Goal: Information Seeking & Learning: Learn about a topic

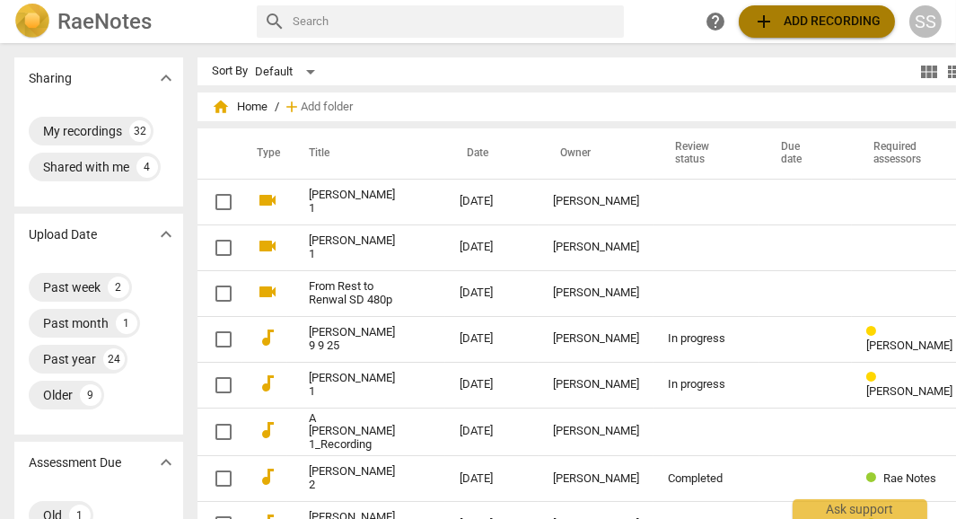
click at [792, 18] on span "add Add recording" at bounding box center [816, 22] width 127 height 22
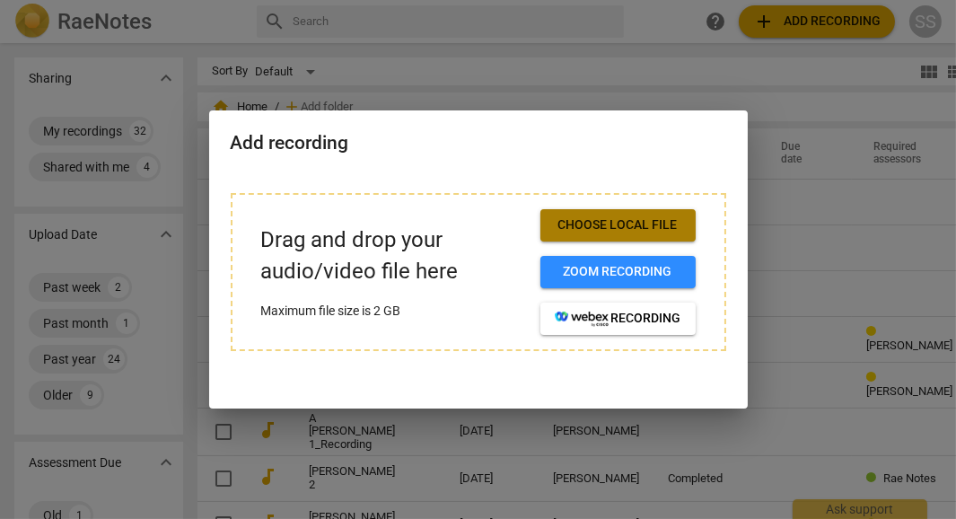
click at [608, 223] on span "Choose local file" at bounding box center [618, 225] width 127 height 18
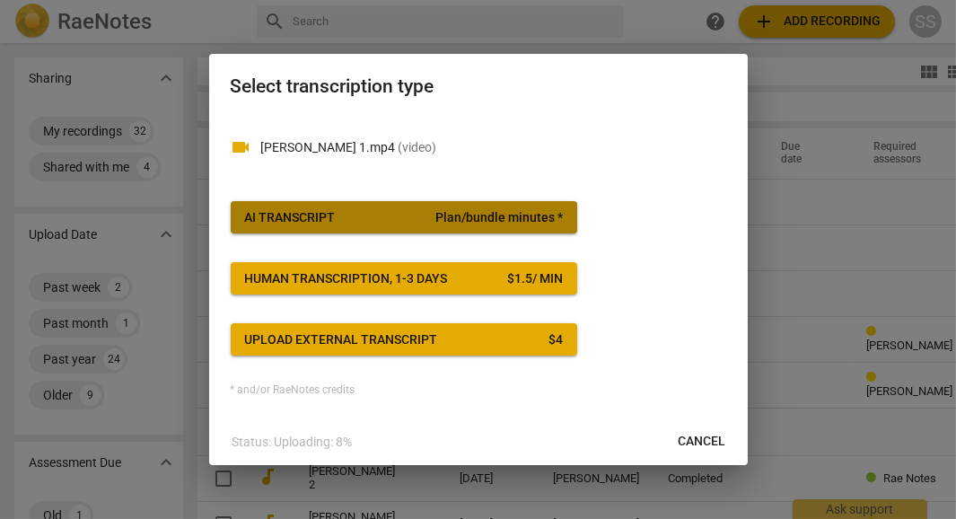
click at [506, 214] on span "Plan/bundle minutes *" at bounding box center [498, 218] width 127 height 18
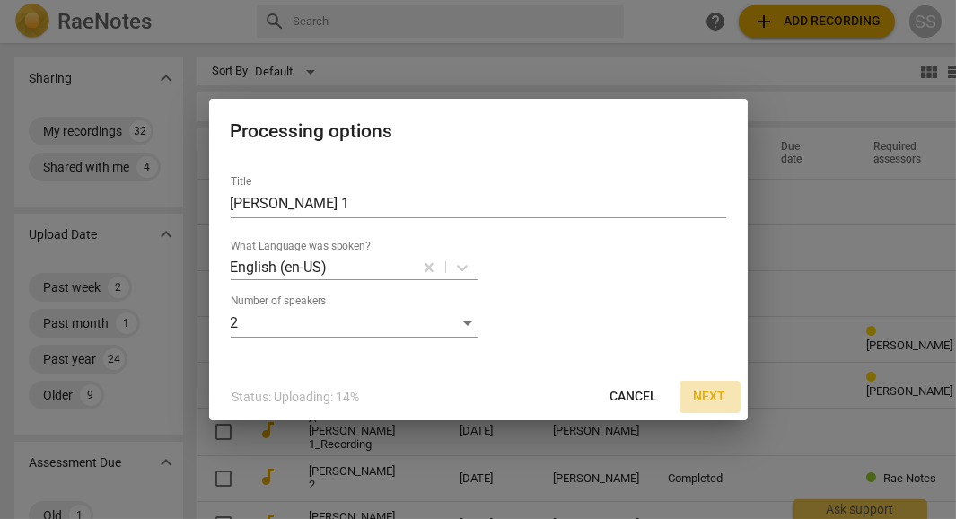
click at [711, 398] on span "Next" at bounding box center [710, 397] width 32 height 18
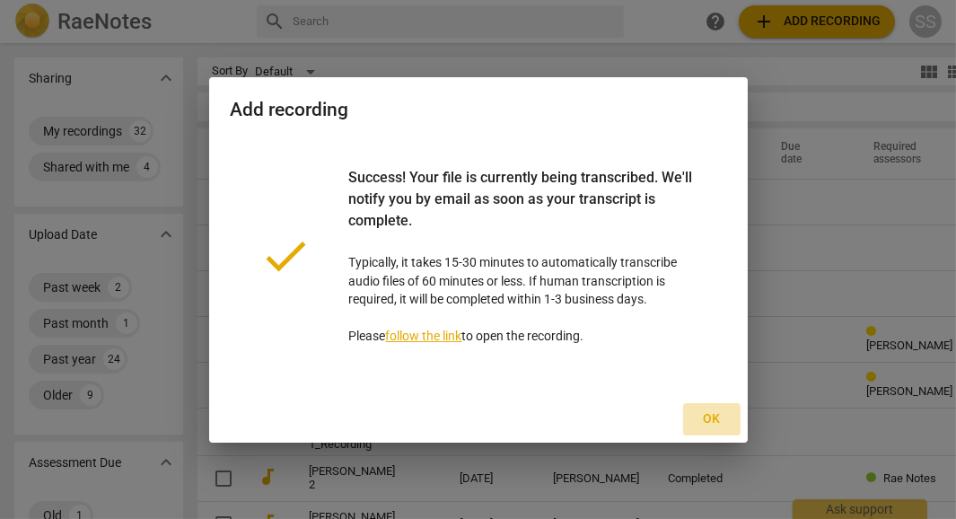
click at [708, 424] on span "Ok" at bounding box center [711, 419] width 29 height 18
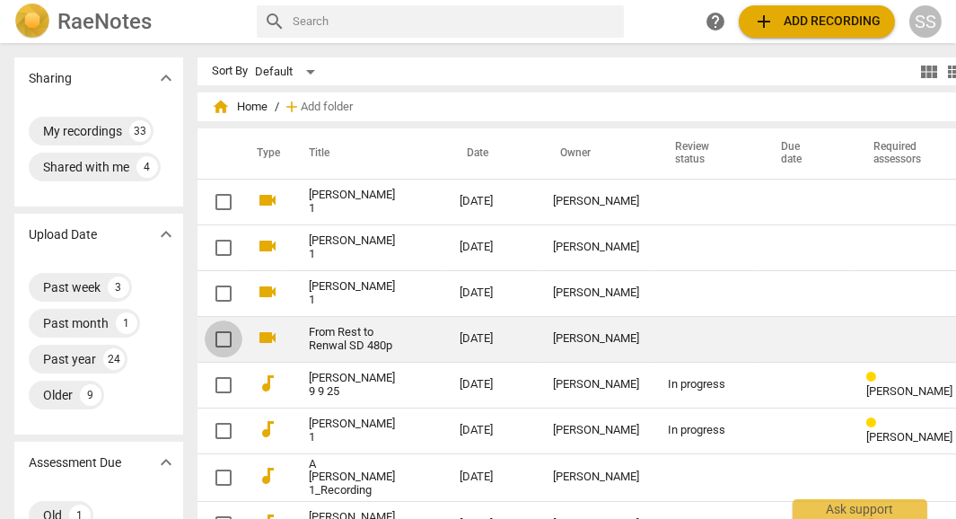
click at [205, 340] on input "checkbox" at bounding box center [224, 339] width 38 height 22
checkbox input "false"
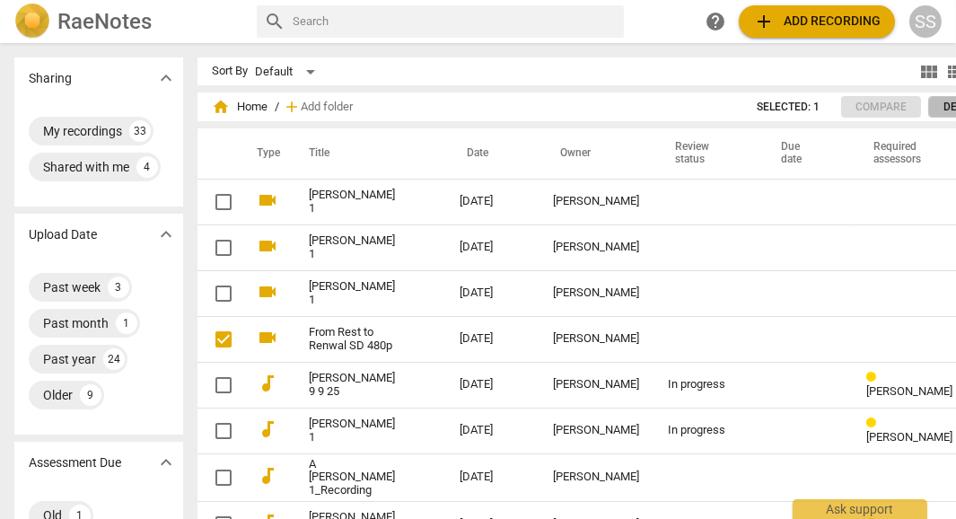
click at [943, 107] on span "Delete" at bounding box center [962, 107] width 38 height 15
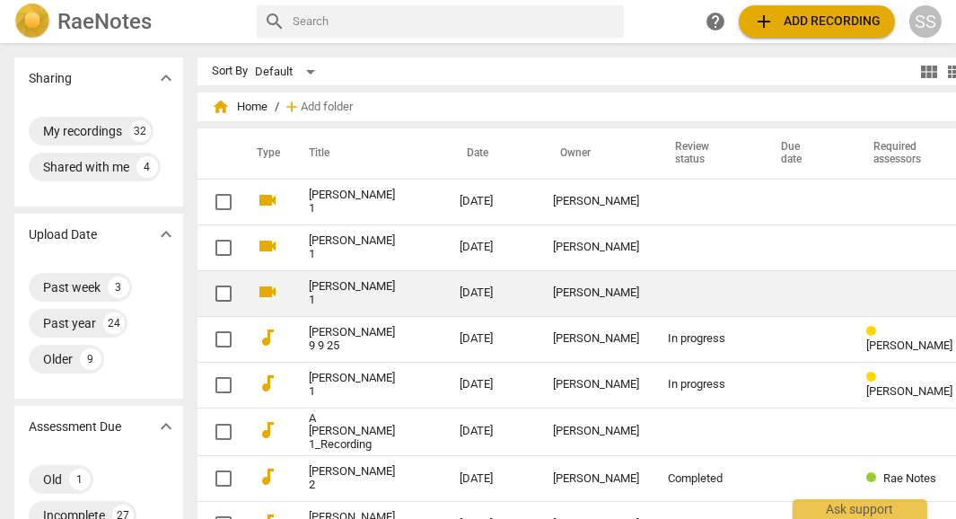
click at [328, 289] on link "[PERSON_NAME] 1" at bounding box center [352, 293] width 86 height 27
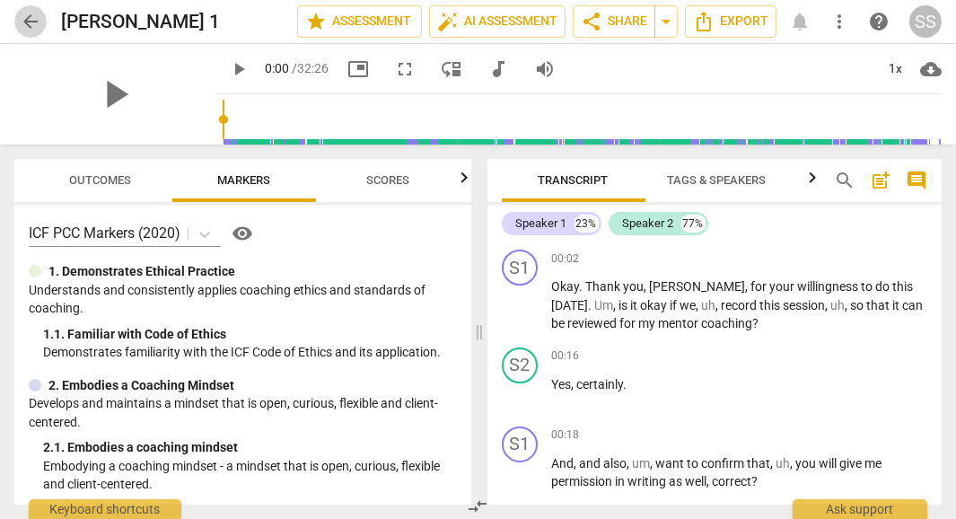
click at [23, 18] on span "arrow_back" at bounding box center [31, 22] width 22 height 22
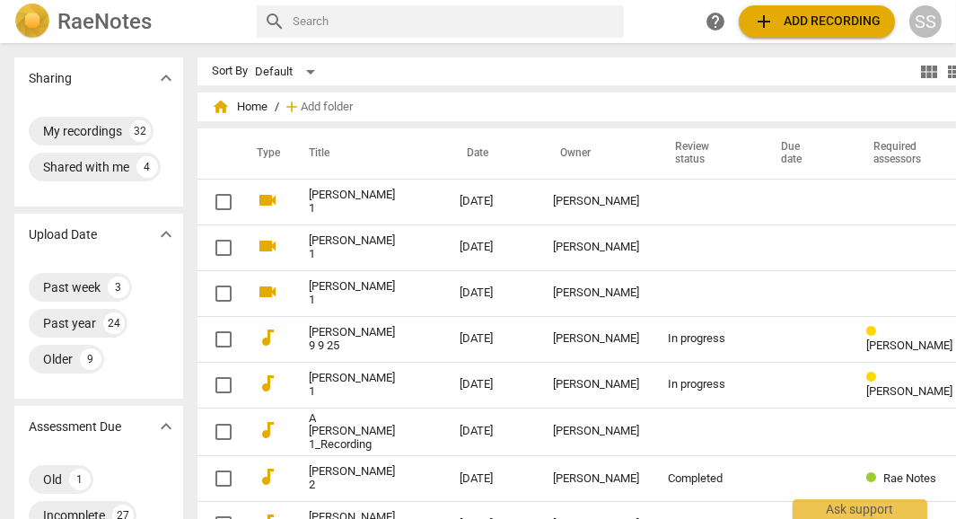
click at [806, 20] on span "add Add recording" at bounding box center [816, 22] width 127 height 22
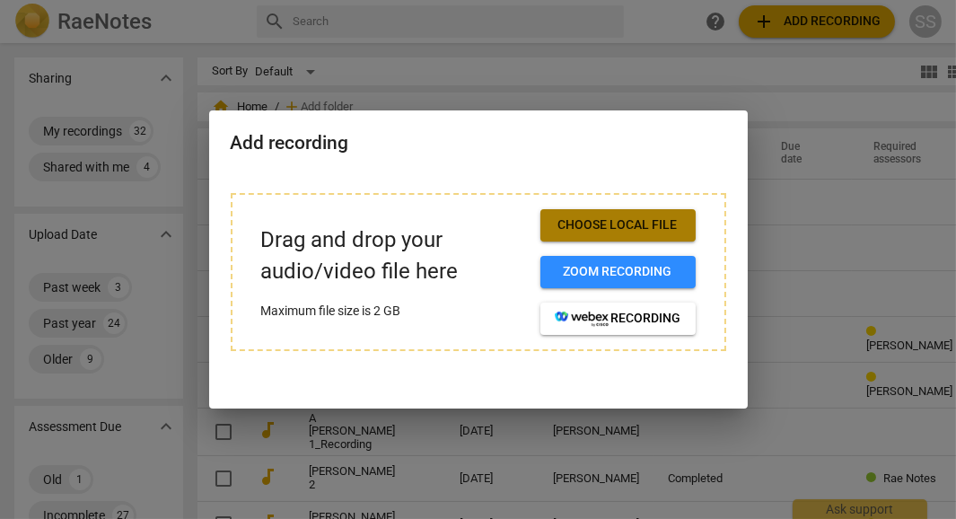
click at [626, 222] on span "Choose local file" at bounding box center [618, 225] width 127 height 18
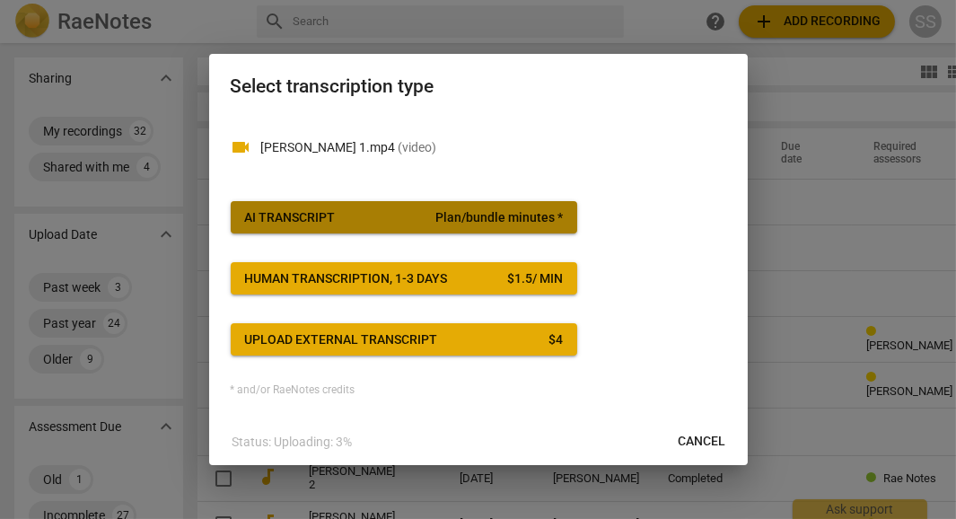
click at [451, 209] on span "Plan/bundle minutes *" at bounding box center [498, 218] width 127 height 18
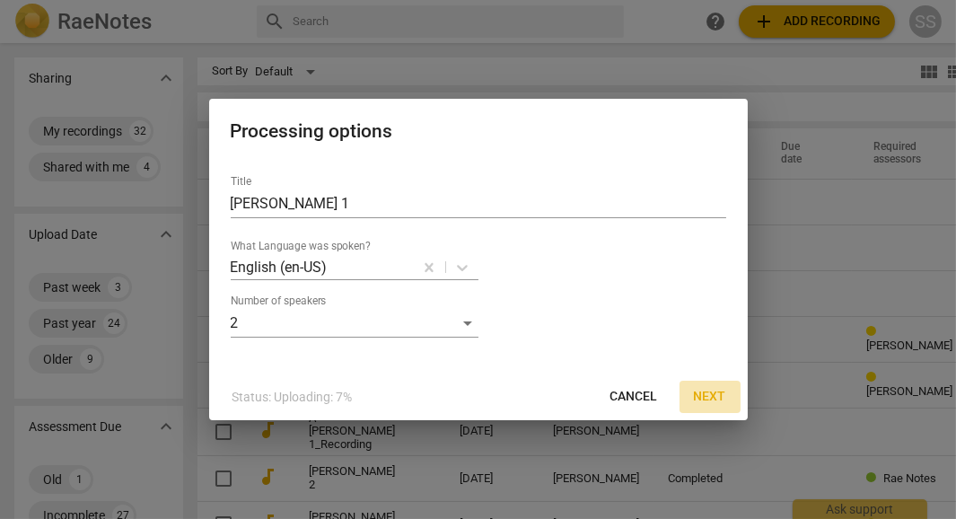
click at [708, 389] on span "Next" at bounding box center [710, 397] width 32 height 18
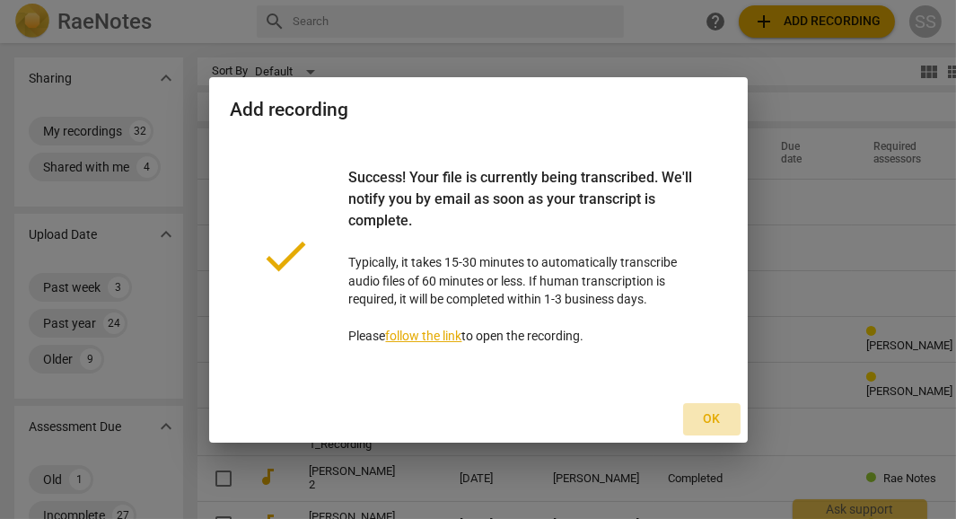
click at [716, 418] on span "Ok" at bounding box center [711, 419] width 29 height 18
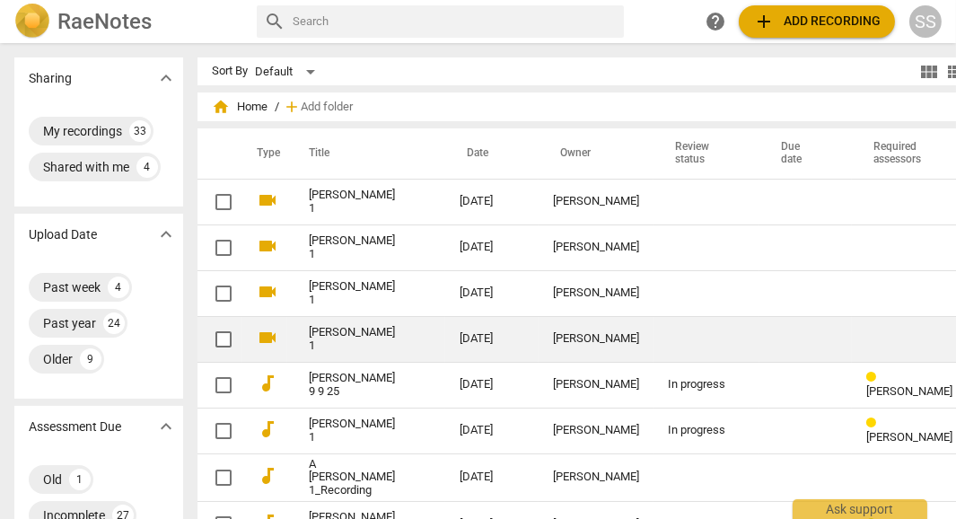
click at [321, 341] on link "[PERSON_NAME] 1" at bounding box center [352, 339] width 86 height 27
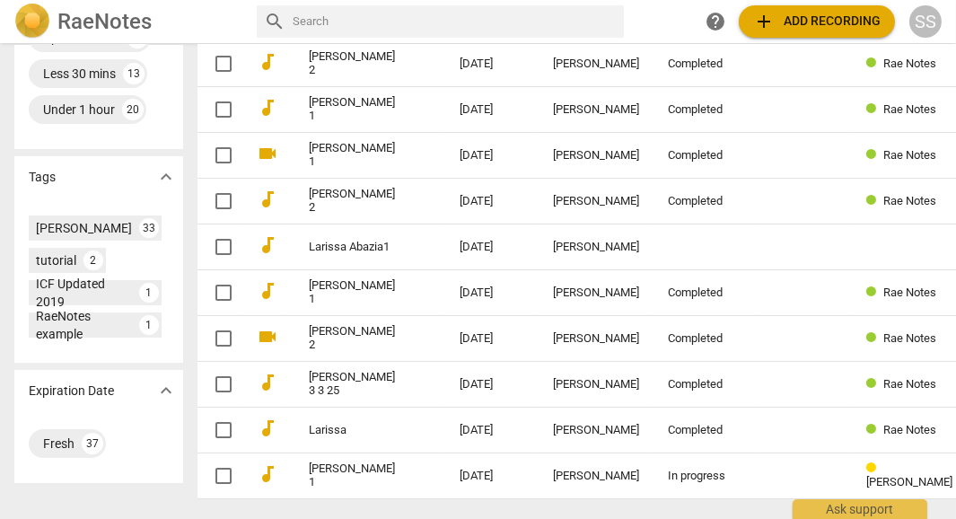
scroll to position [597, 0]
click at [57, 253] on div "tutorial" at bounding box center [56, 261] width 40 height 18
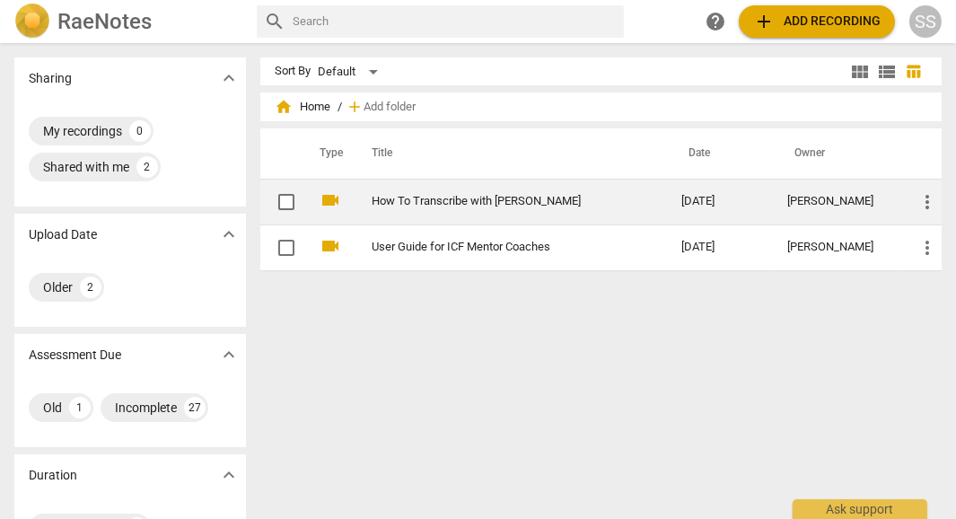
click at [378, 210] on td "How To Transcribe with [PERSON_NAME]" at bounding box center [508, 202] width 317 height 46
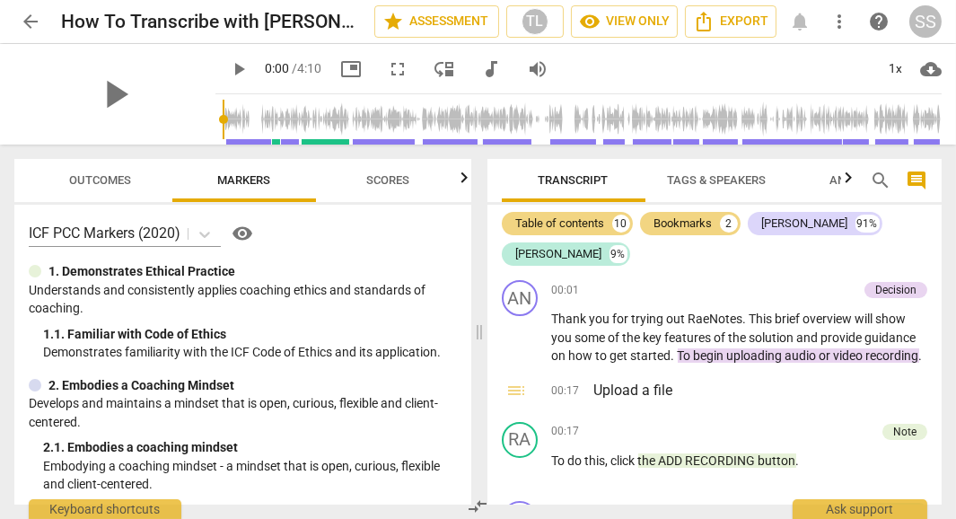
click at [128, 130] on div "play_arrow" at bounding box center [114, 94] width 201 height 101
click at [110, 95] on span "play_arrow" at bounding box center [115, 94] width 47 height 47
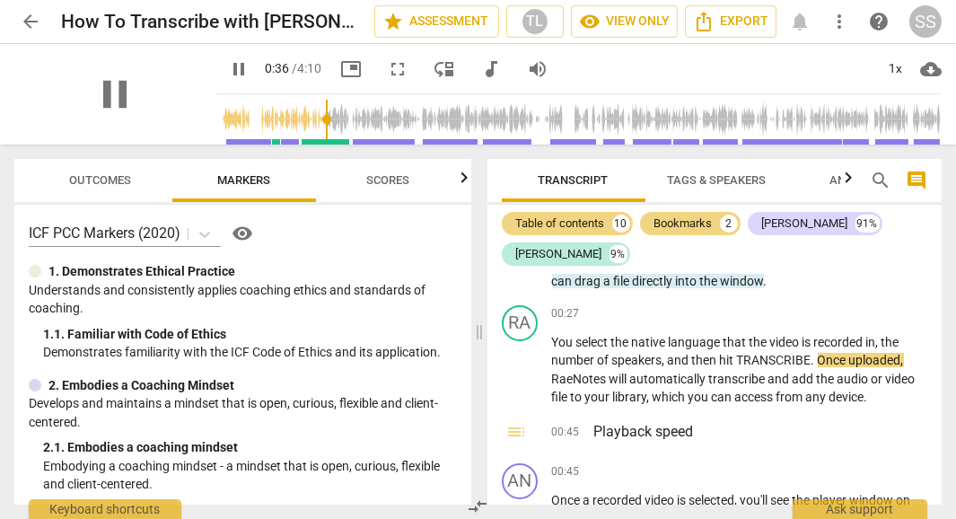
click at [166, 109] on div "pause" at bounding box center [114, 94] width 201 height 101
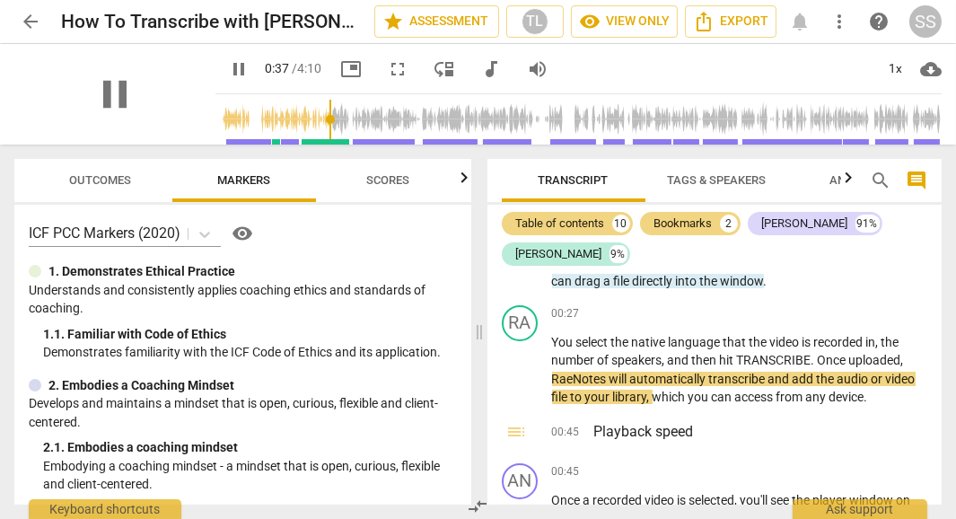
click at [166, 109] on div "pause" at bounding box center [114, 94] width 201 height 101
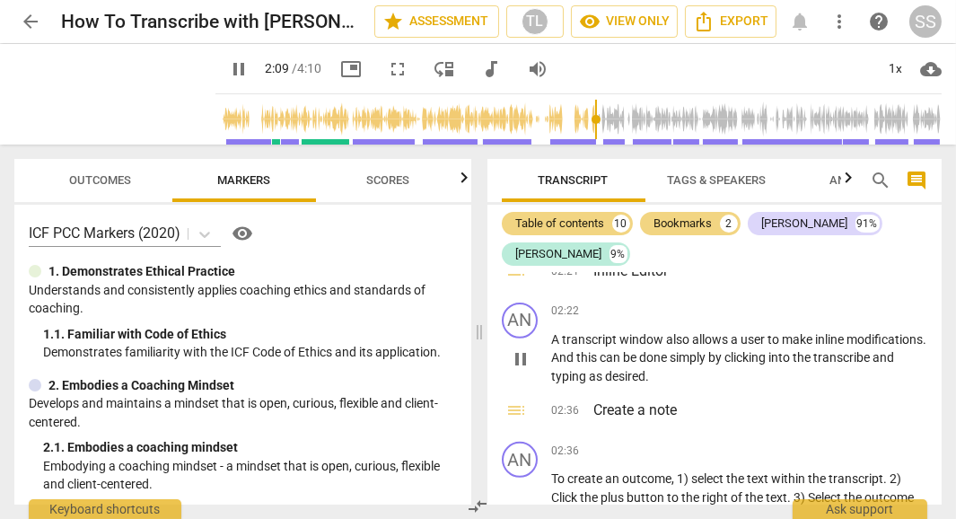
scroll to position [1230, 0]
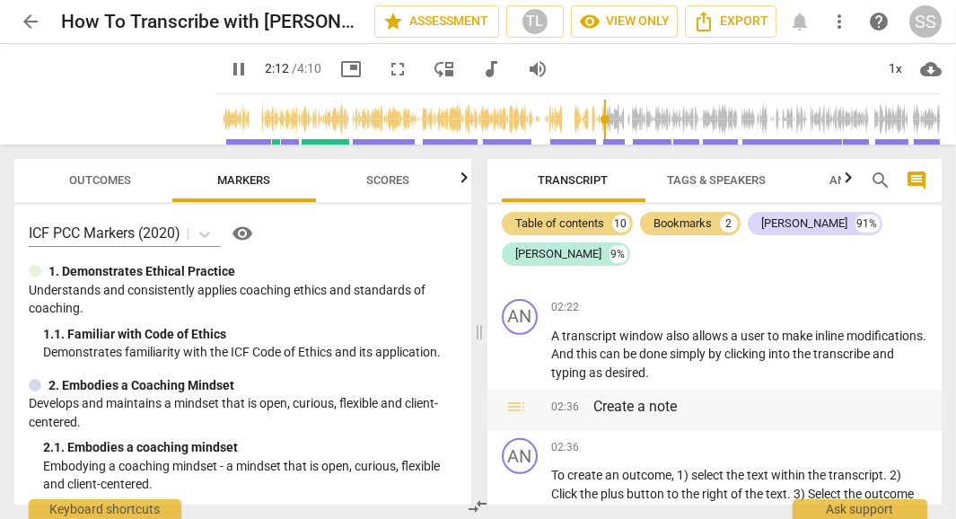
click at [594, 396] on h3 "Create a note" at bounding box center [761, 407] width 334 height 22
click at [550, 459] on div "AN play_arrow pause" at bounding box center [527, 479] width 50 height 83
click at [553, 468] on span "To" at bounding box center [560, 475] width 16 height 14
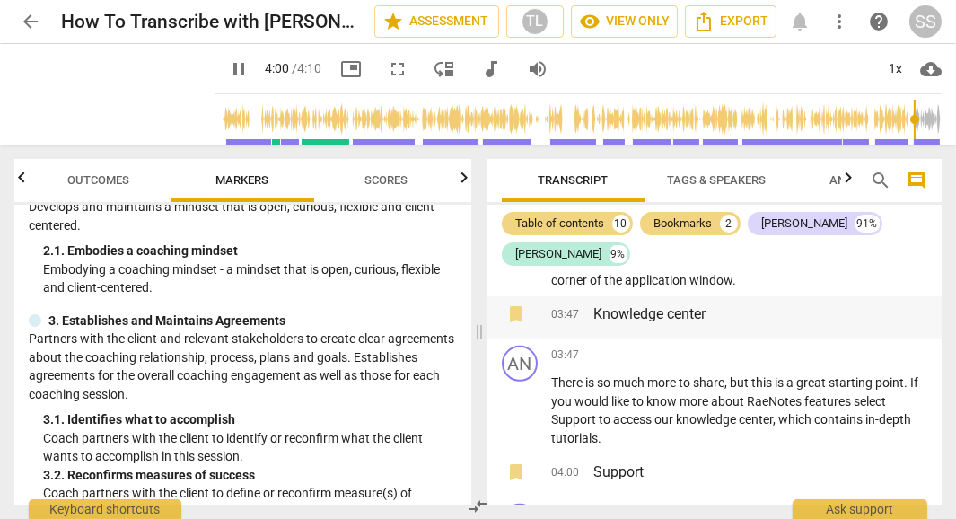
scroll to position [2116, 0]
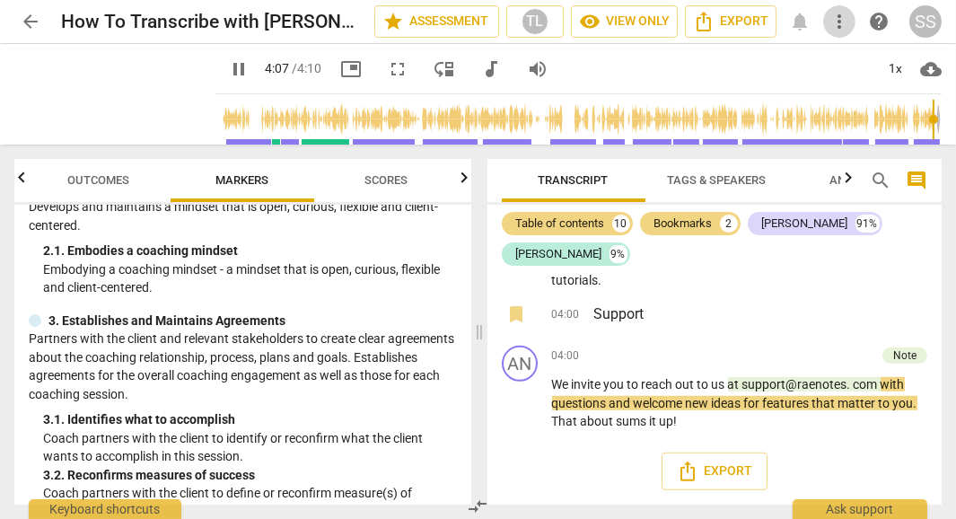
click at [835, 27] on span "more_vert" at bounding box center [839, 22] width 22 height 22
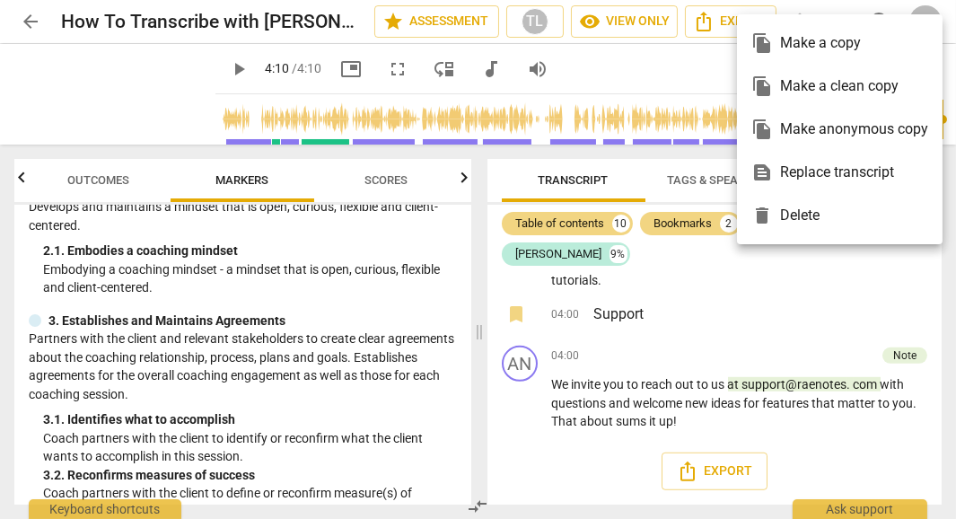
click at [695, 347] on div at bounding box center [478, 259] width 956 height 519
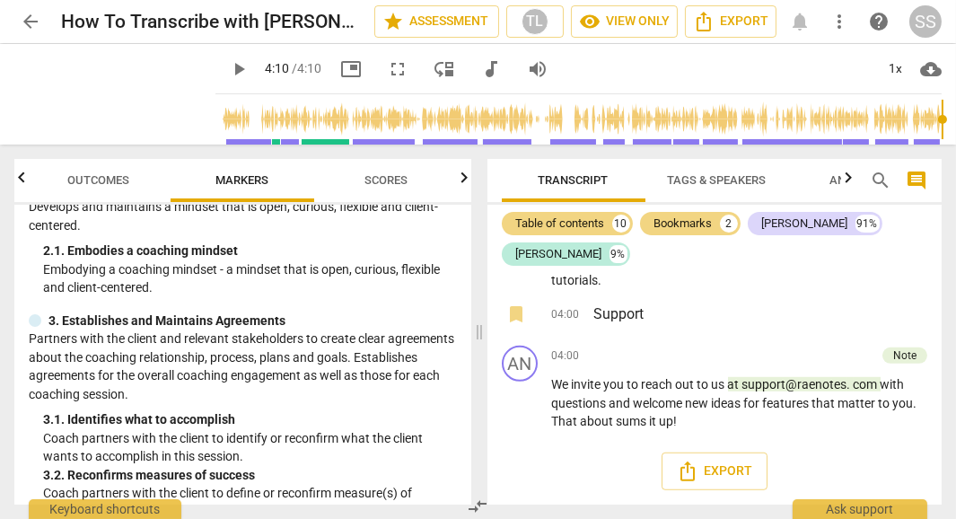
type input "250"
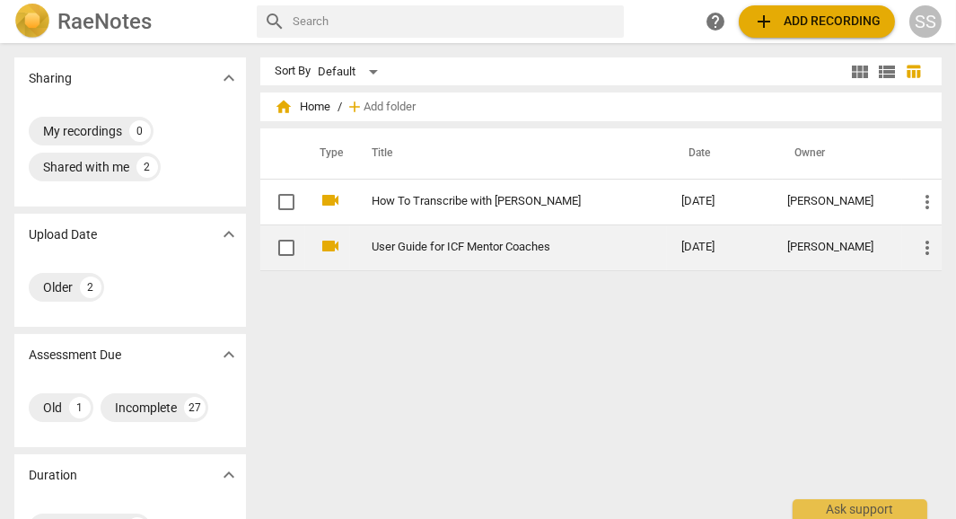
click at [484, 249] on link "User Guide for ICF Mentor Coaches" at bounding box center [494, 246] width 245 height 13
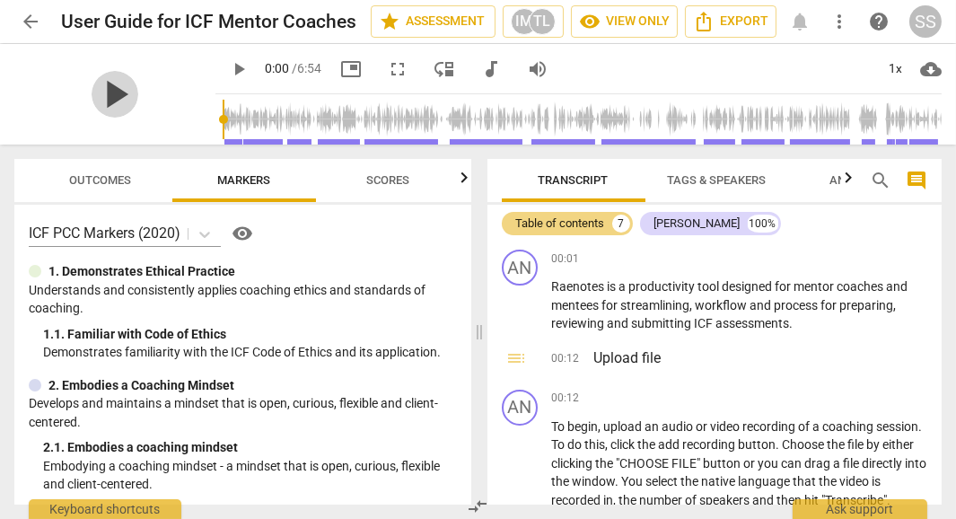
click at [101, 89] on span "play_arrow" at bounding box center [115, 94] width 47 height 47
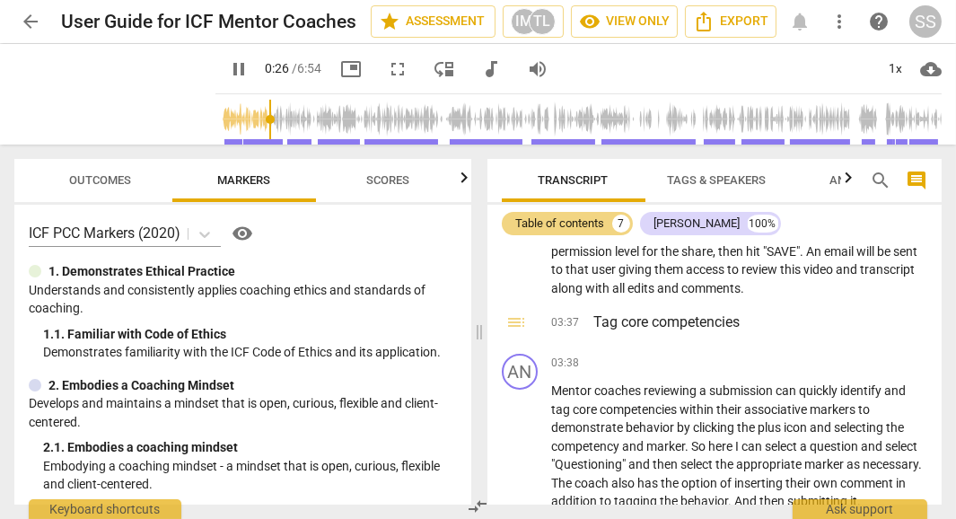
scroll to position [1107, 0]
click at [555, 397] on span "Mentor" at bounding box center [573, 389] width 43 height 14
click at [551, 409] on div "AN play_arrow pause 03:38 keyboard_arrow_right Mentor coaches reviewing a submi…" at bounding box center [714, 430] width 455 height 171
click at [552, 397] on span "Mentor" at bounding box center [573, 389] width 43 height 14
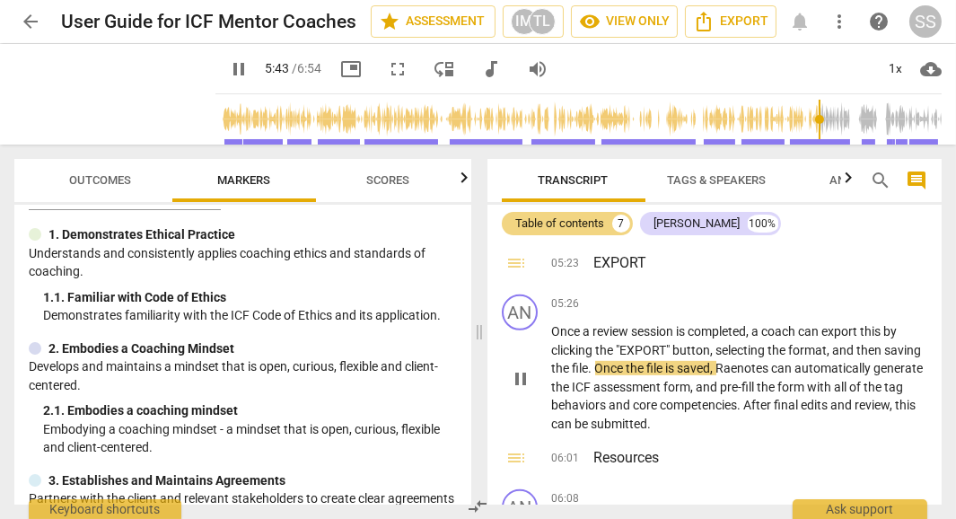
scroll to position [1628, 0]
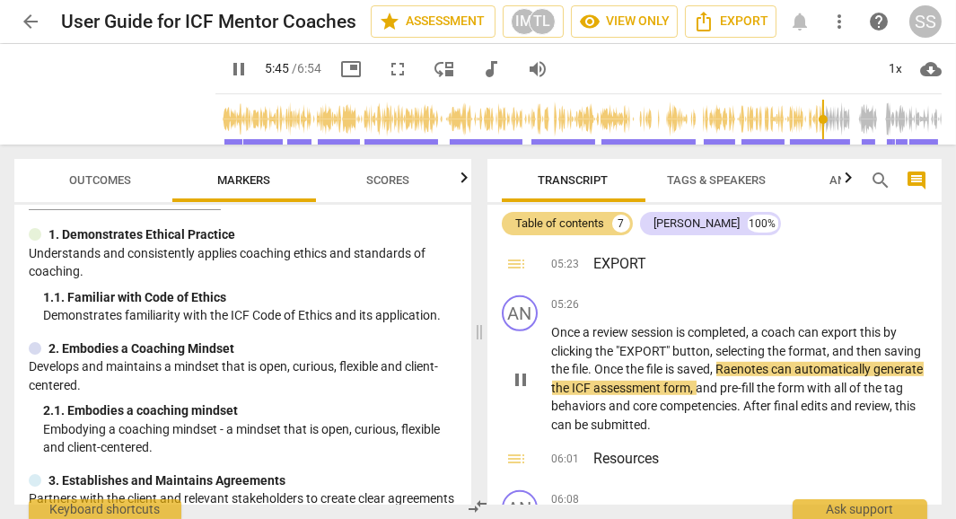
click at [555, 339] on span "Once" at bounding box center [567, 332] width 31 height 14
click at [552, 339] on span "Once" at bounding box center [567, 332] width 31 height 14
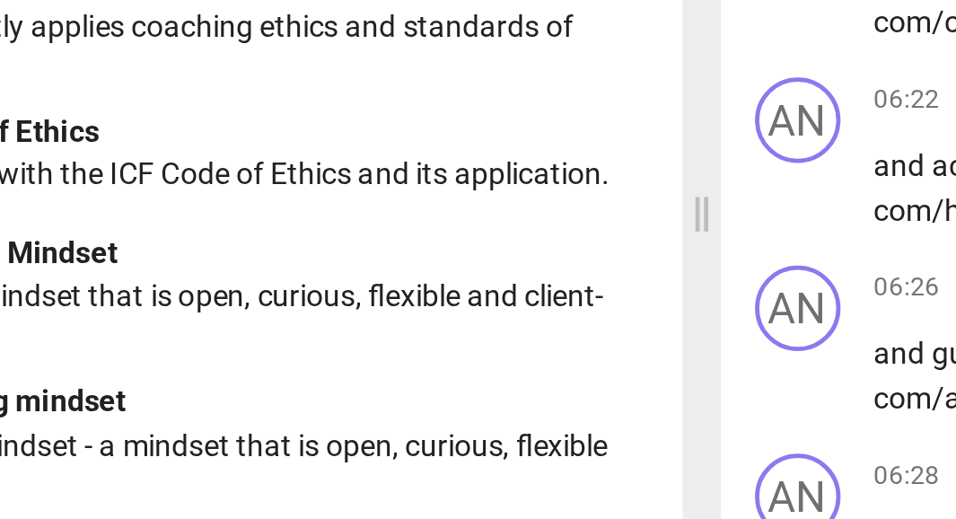
scroll to position [0, 0]
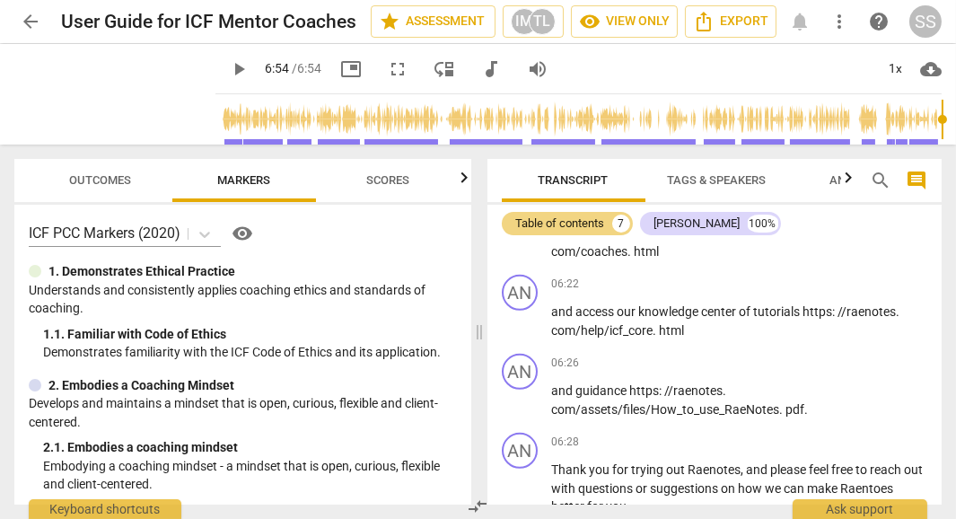
type input "414"
